Goal: Task Accomplishment & Management: Use online tool/utility

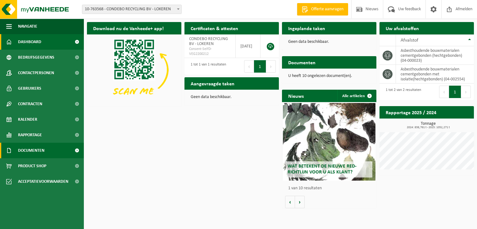
click at [33, 151] on span "Documenten" at bounding box center [31, 151] width 26 height 16
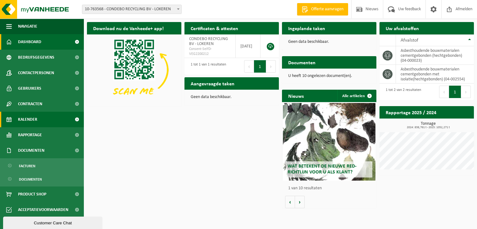
click at [39, 122] on link "Kalender" at bounding box center [42, 120] width 84 height 16
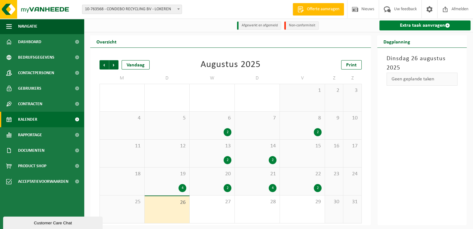
click at [405, 27] on link "Extra taak aanvragen" at bounding box center [424, 26] width 91 height 10
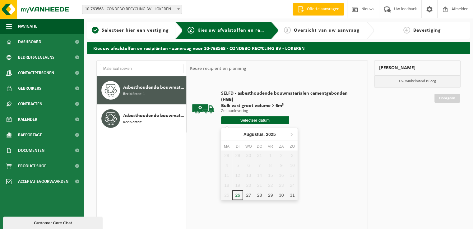
click at [258, 118] on input "text" at bounding box center [255, 121] width 68 height 8
click at [245, 196] on div "27" at bounding box center [248, 196] width 11 height 10
type input "Van 2025-08-27"
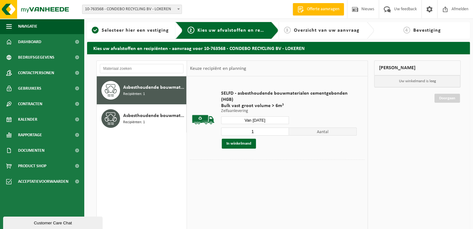
click at [269, 132] on input "1" at bounding box center [255, 132] width 68 height 8
type input "2"
click at [284, 130] on input "2" at bounding box center [255, 132] width 68 height 8
click at [246, 145] on button "In winkelmand" at bounding box center [239, 144] width 34 height 10
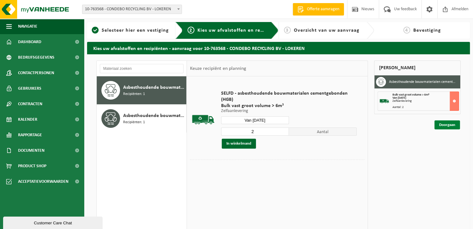
click at [443, 127] on link "Doorgaan" at bounding box center [446, 125] width 25 height 9
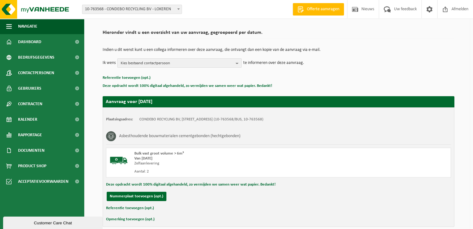
scroll to position [68, 0]
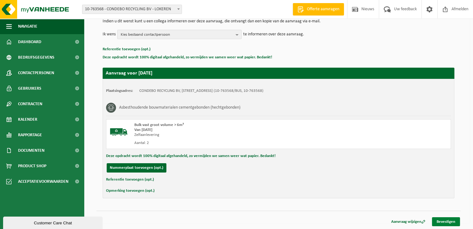
click at [451, 219] on link "Bevestigen" at bounding box center [446, 222] width 28 height 9
